Goal: Navigation & Orientation: Find specific page/section

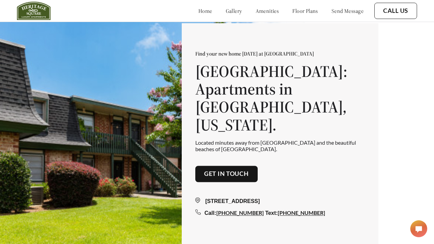
scroll to position [561, 0]
